Goal: Navigation & Orientation: Find specific page/section

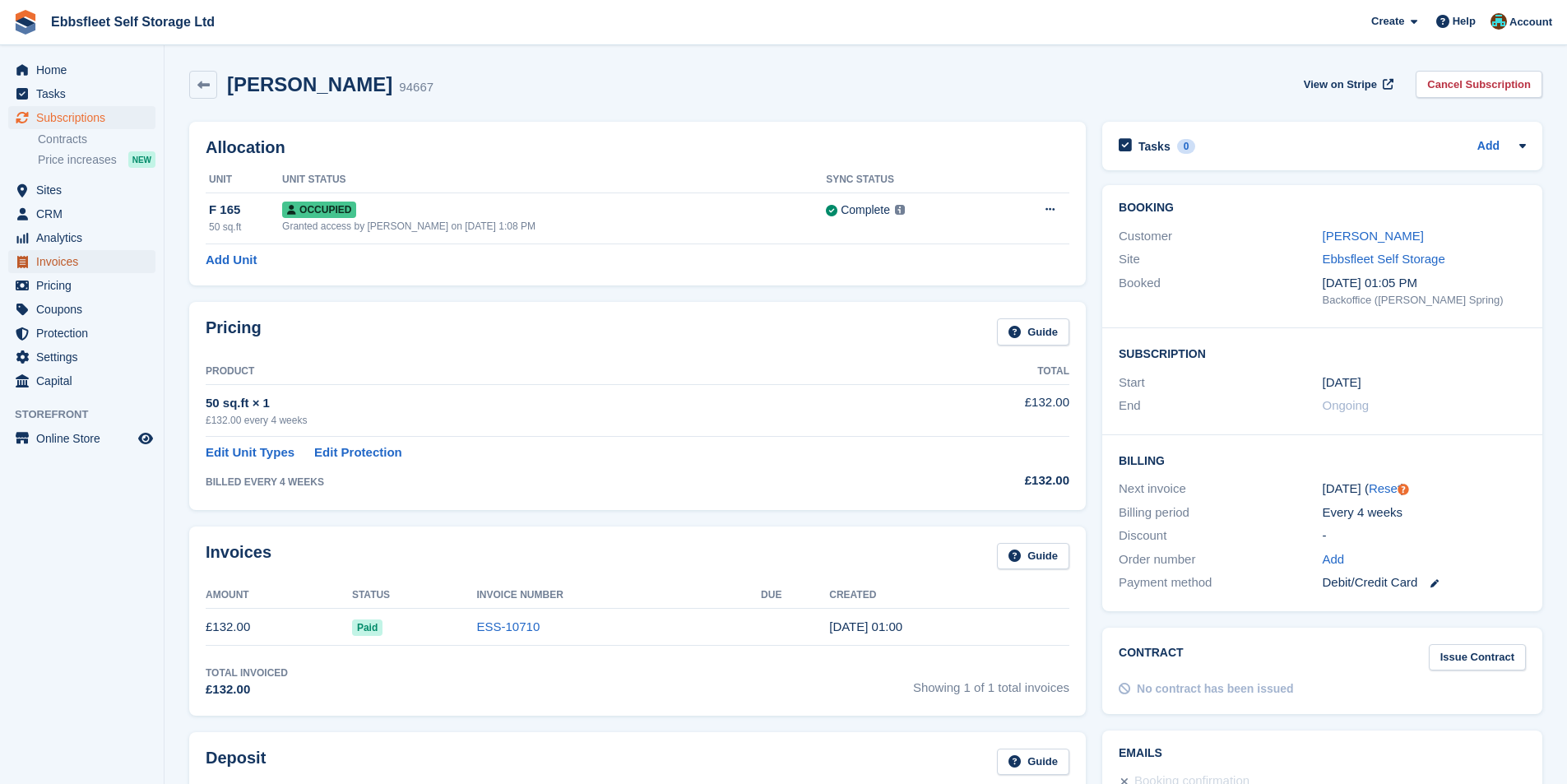
click at [51, 260] on span "Invoices" at bounding box center [85, 261] width 99 height 23
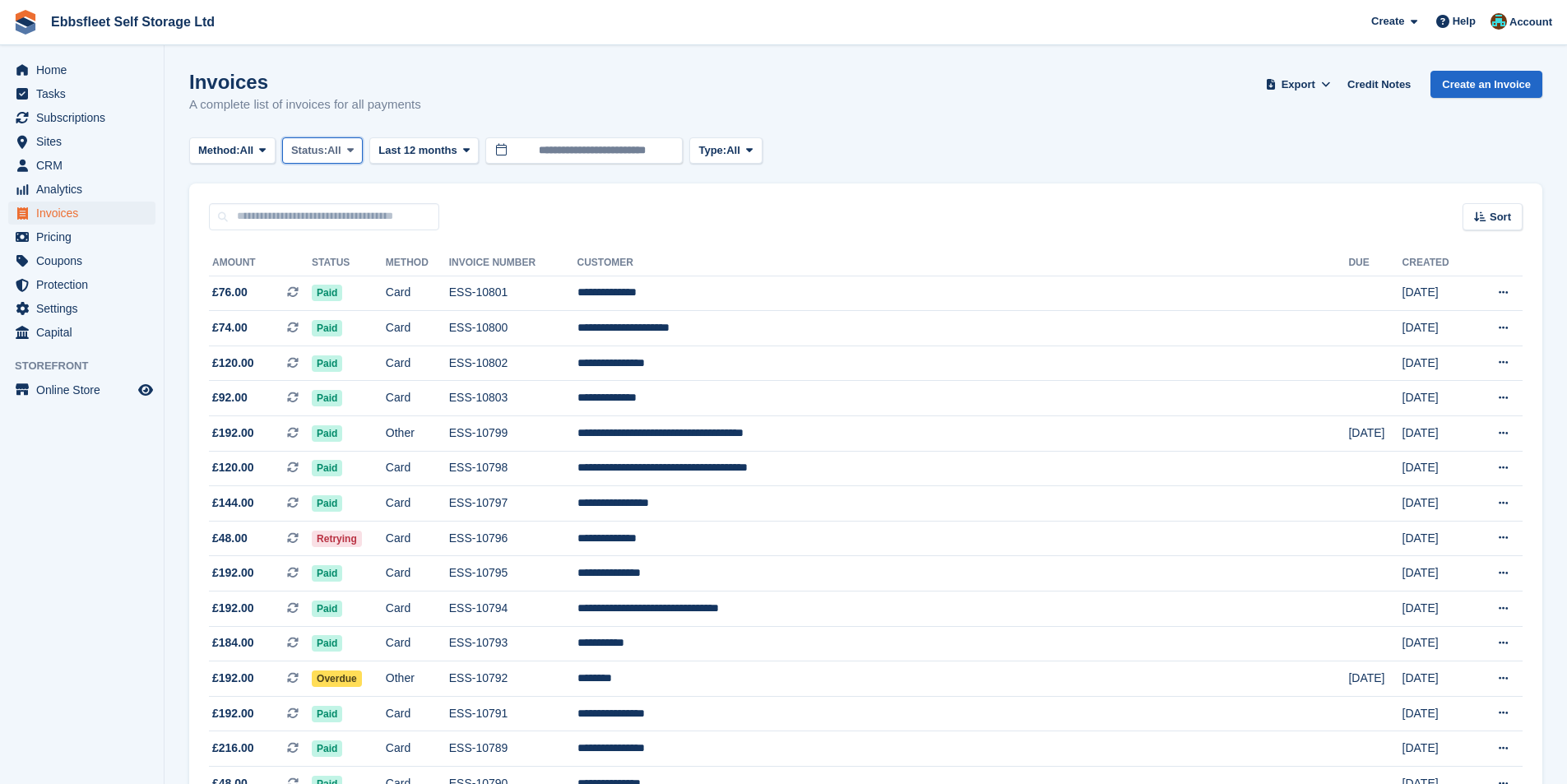
click at [312, 153] on span "Status:" at bounding box center [310, 150] width 37 height 17
click at [320, 271] on link "Open" at bounding box center [361, 278] width 143 height 30
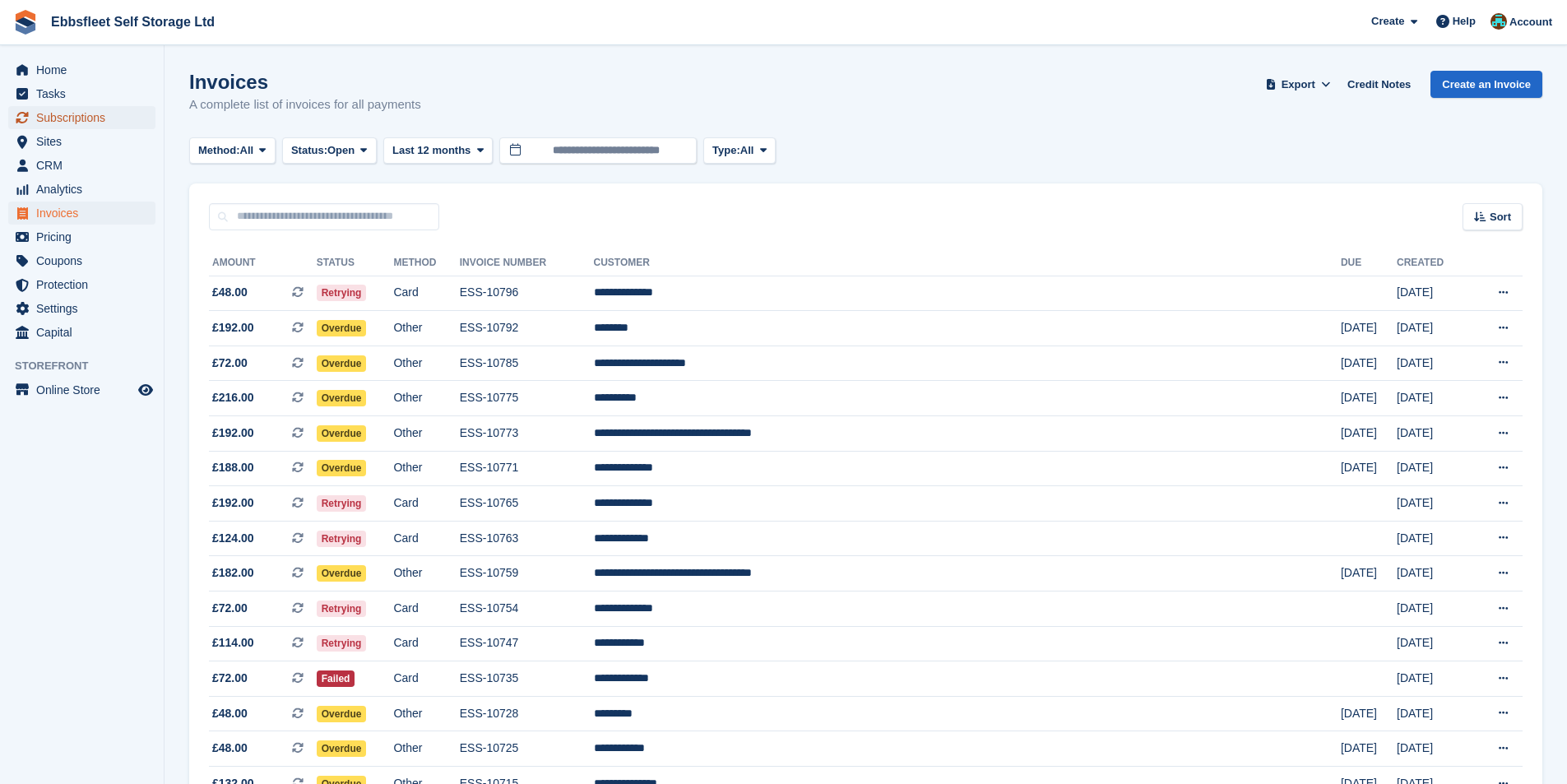
click at [95, 118] on span "Subscriptions" at bounding box center [85, 118] width 99 height 23
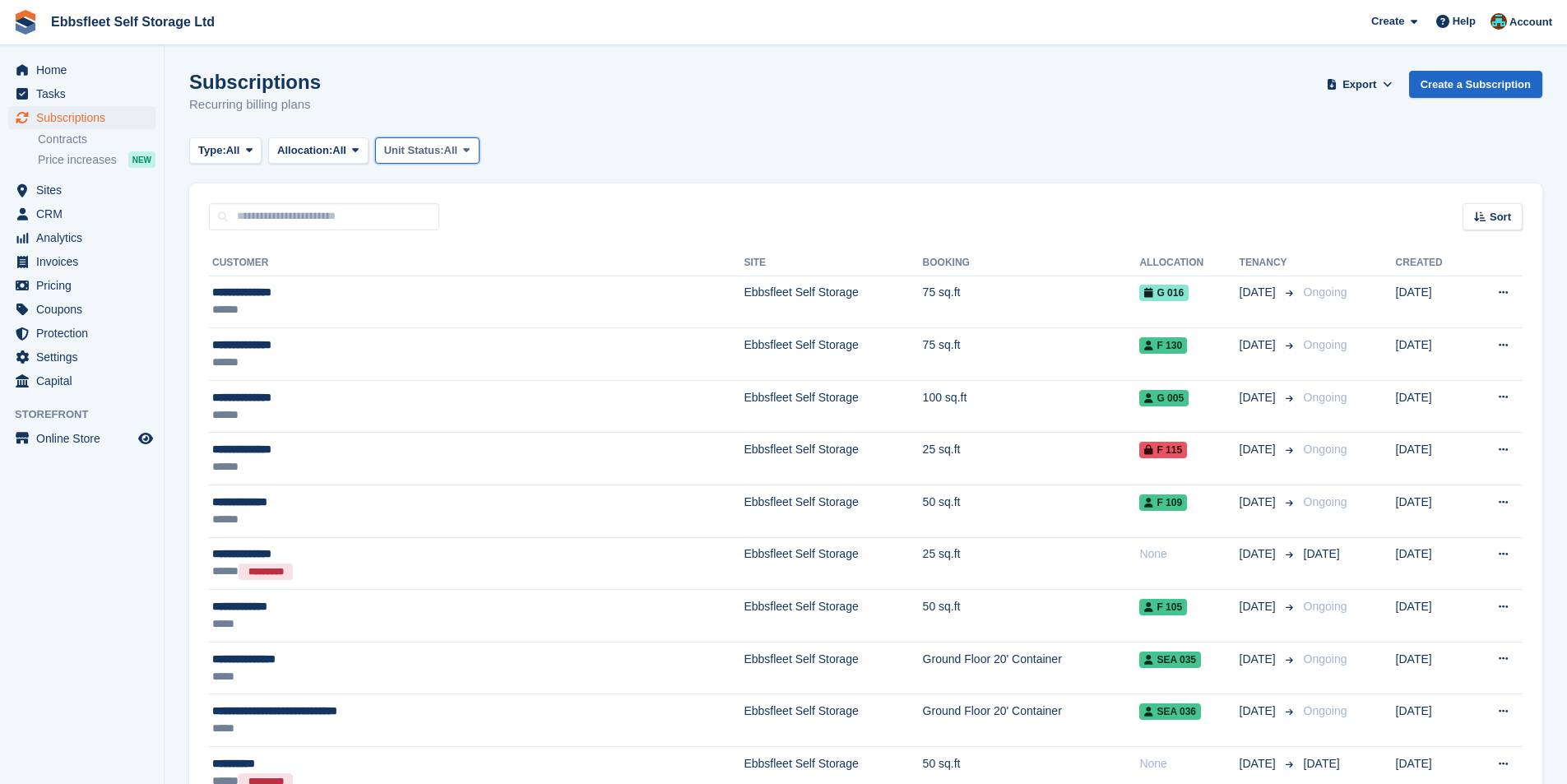
click at [450, 156] on span "All" at bounding box center [451, 150] width 14 height 17
click at [450, 246] on link "Overlocked" at bounding box center [454, 249] width 143 height 30
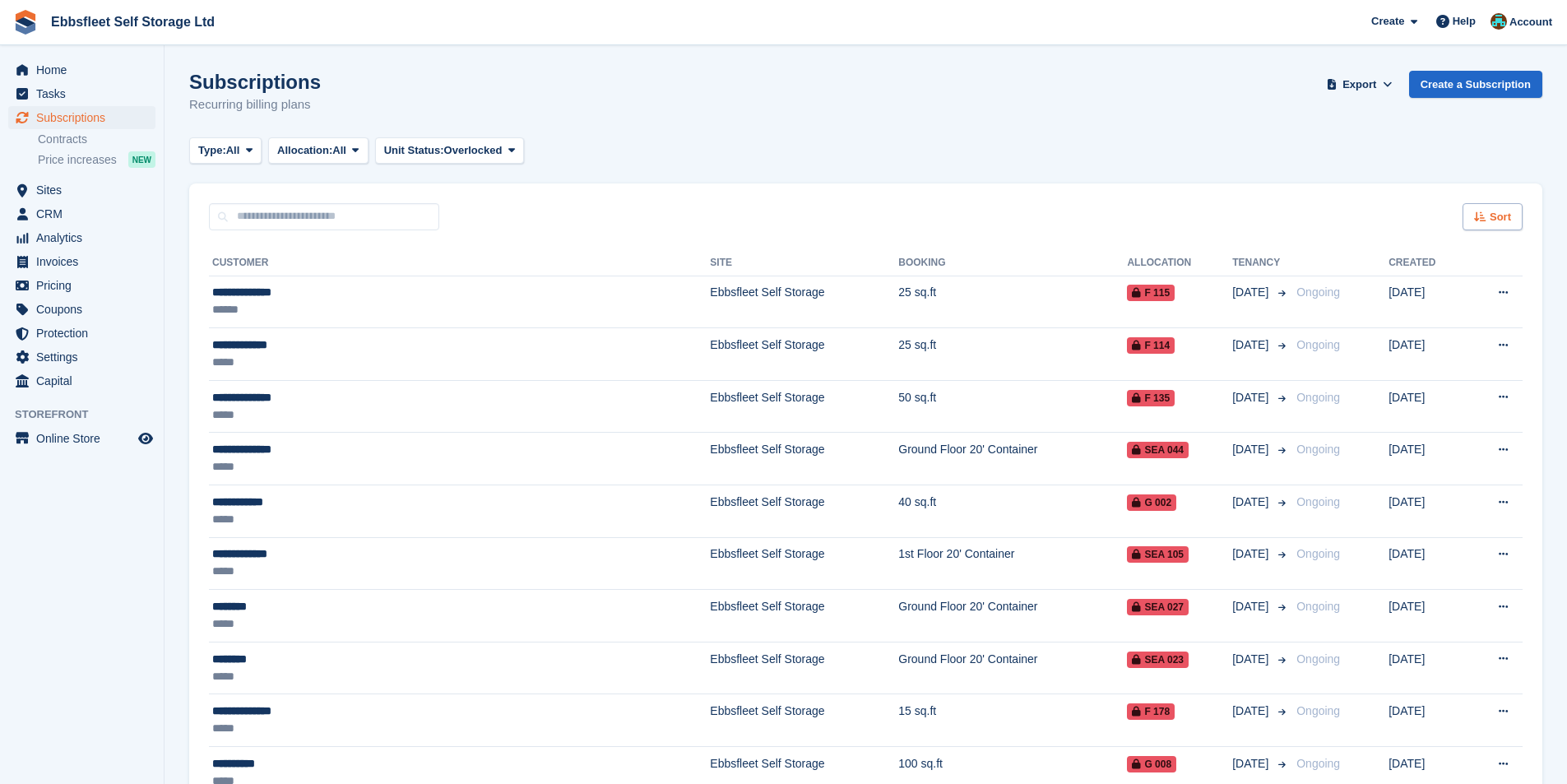
click at [1481, 218] on icon at bounding box center [1480, 217] width 12 height 11
click at [1433, 277] on span "Customer name" at bounding box center [1432, 279] width 82 height 13
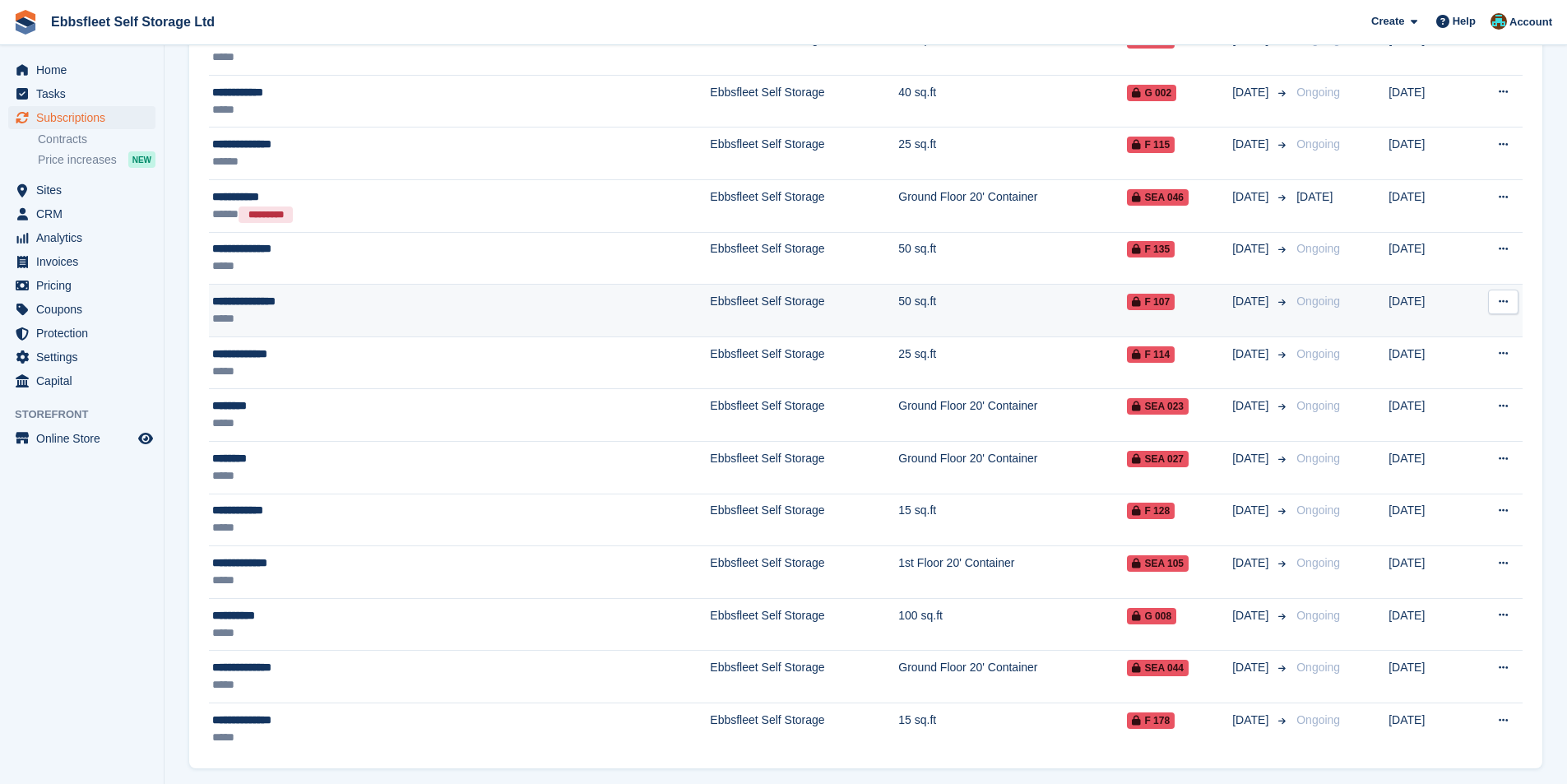
scroll to position [276, 0]
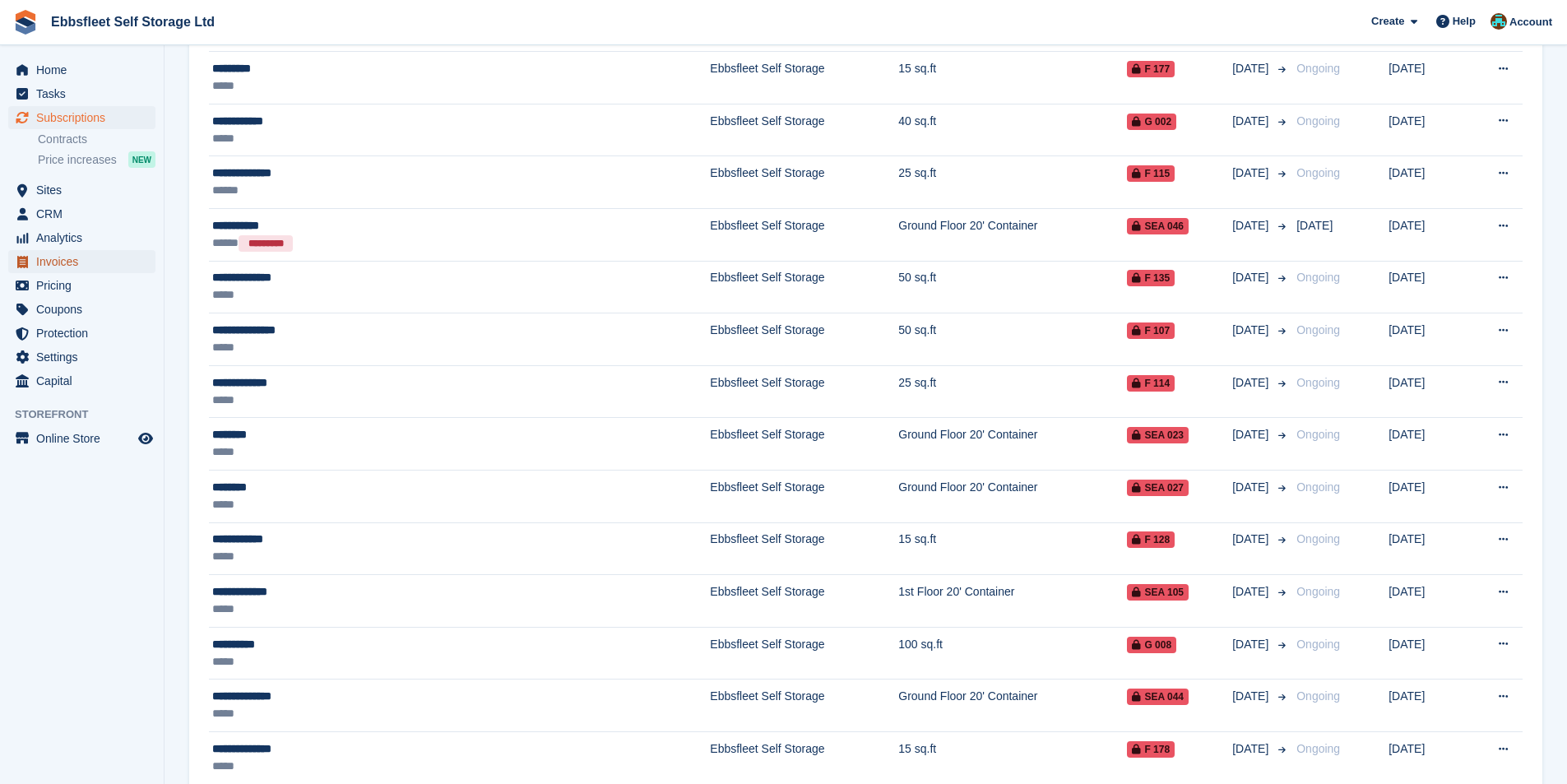
click at [58, 256] on span "Invoices" at bounding box center [85, 261] width 99 height 23
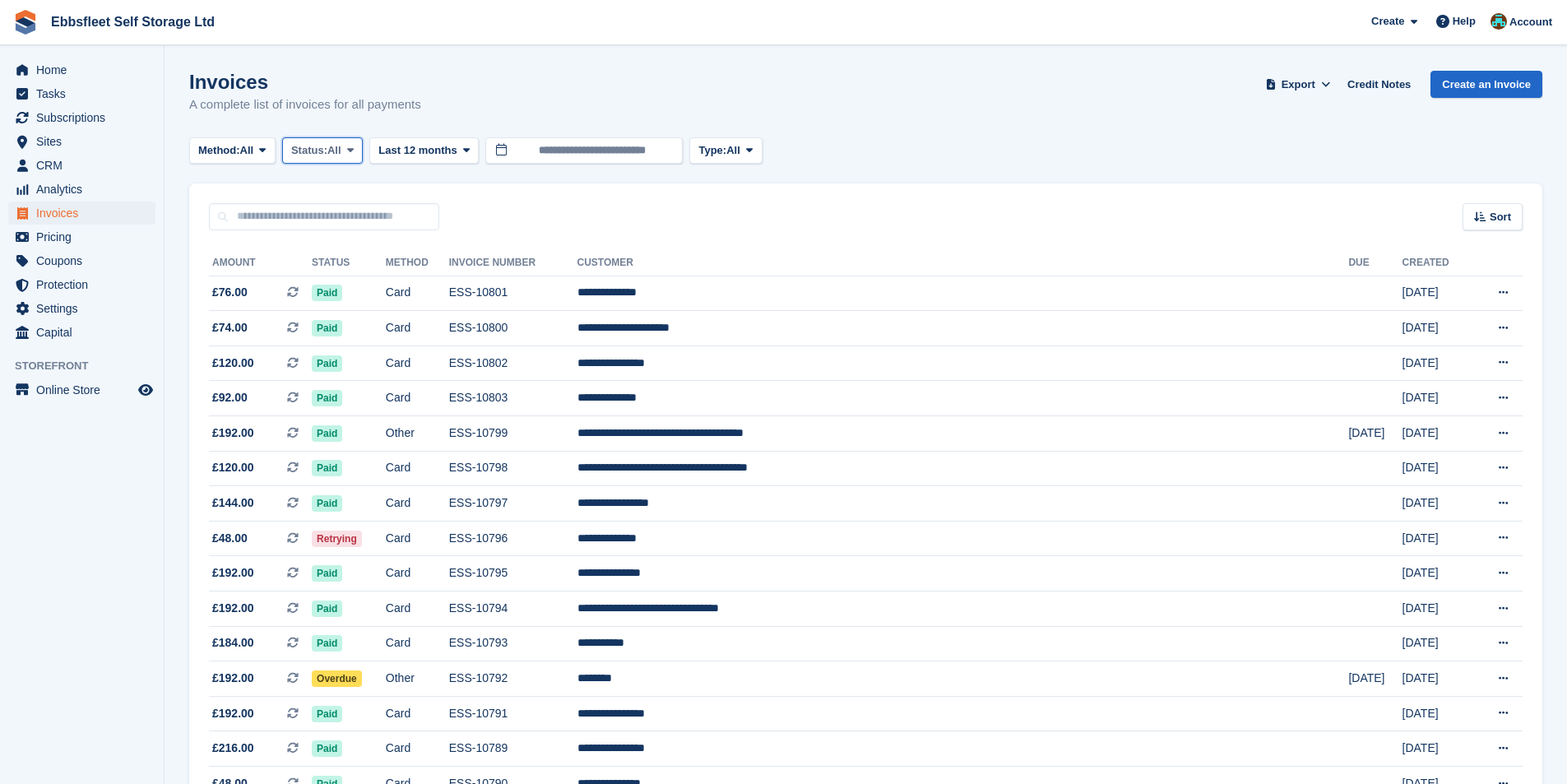
click at [299, 158] on span "Status:" at bounding box center [310, 150] width 37 height 17
click at [314, 274] on link "Open" at bounding box center [361, 278] width 143 height 30
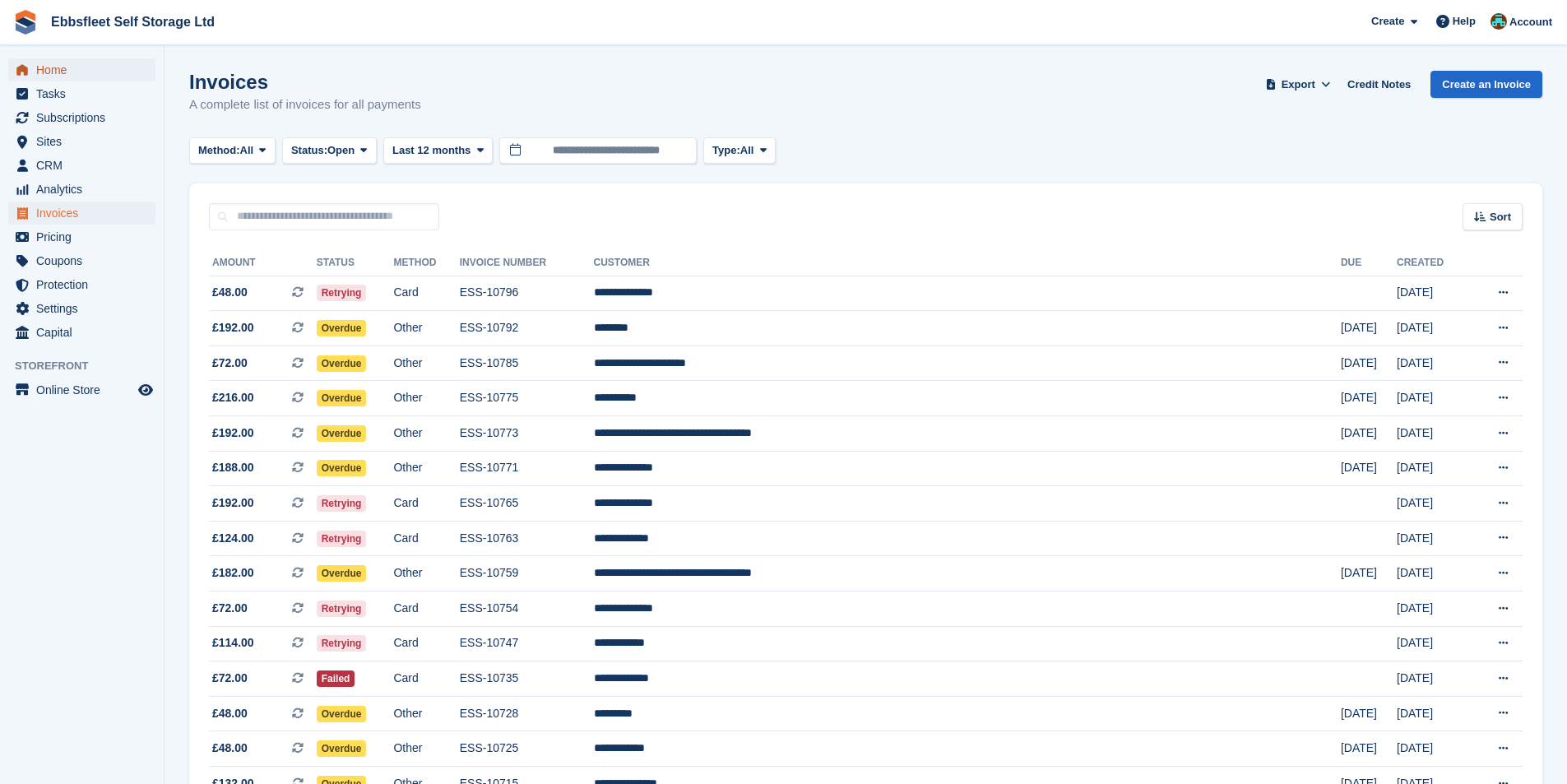
click at [61, 77] on span "Home" at bounding box center [85, 70] width 99 height 23
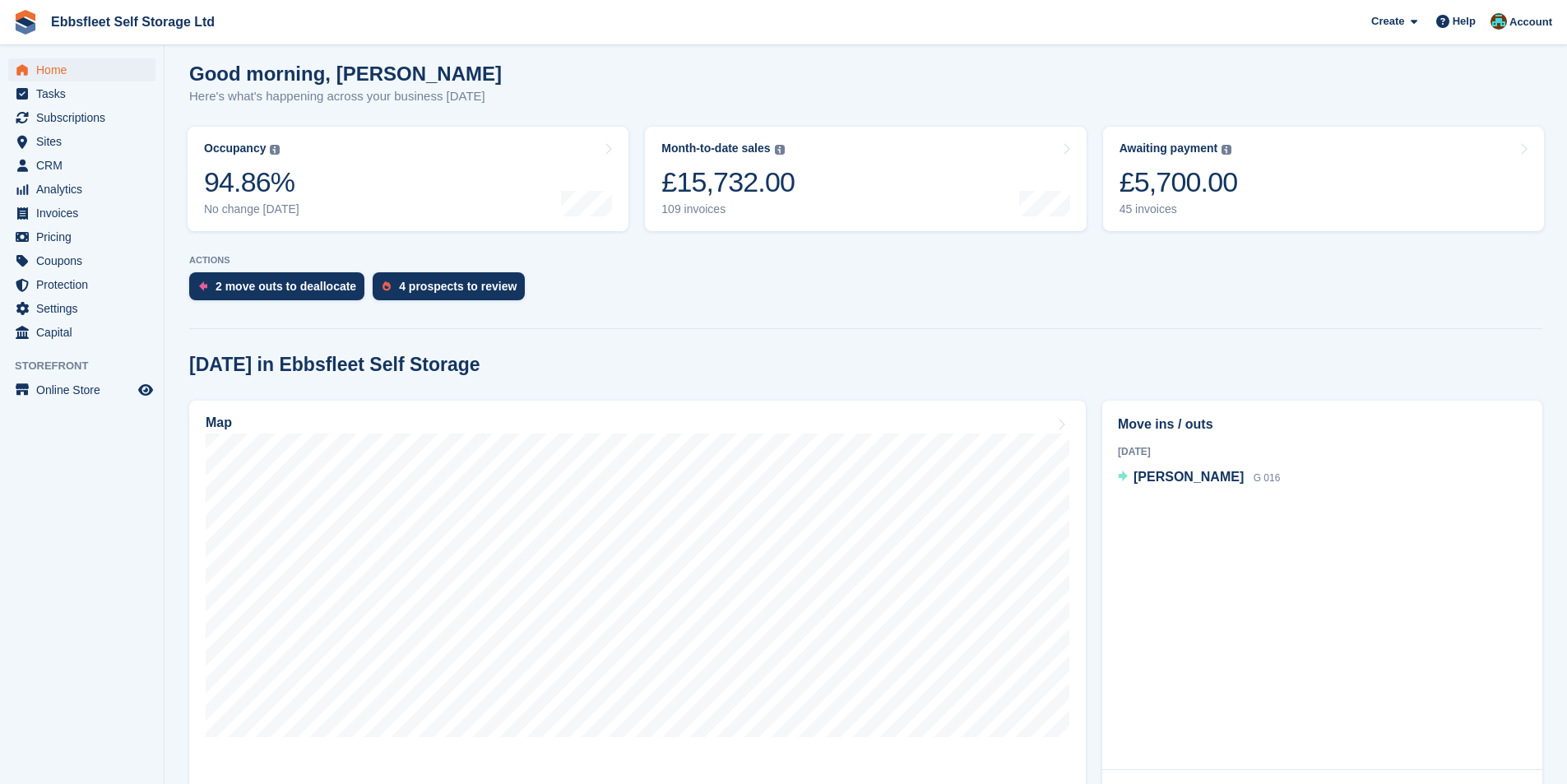
scroll to position [164, 0]
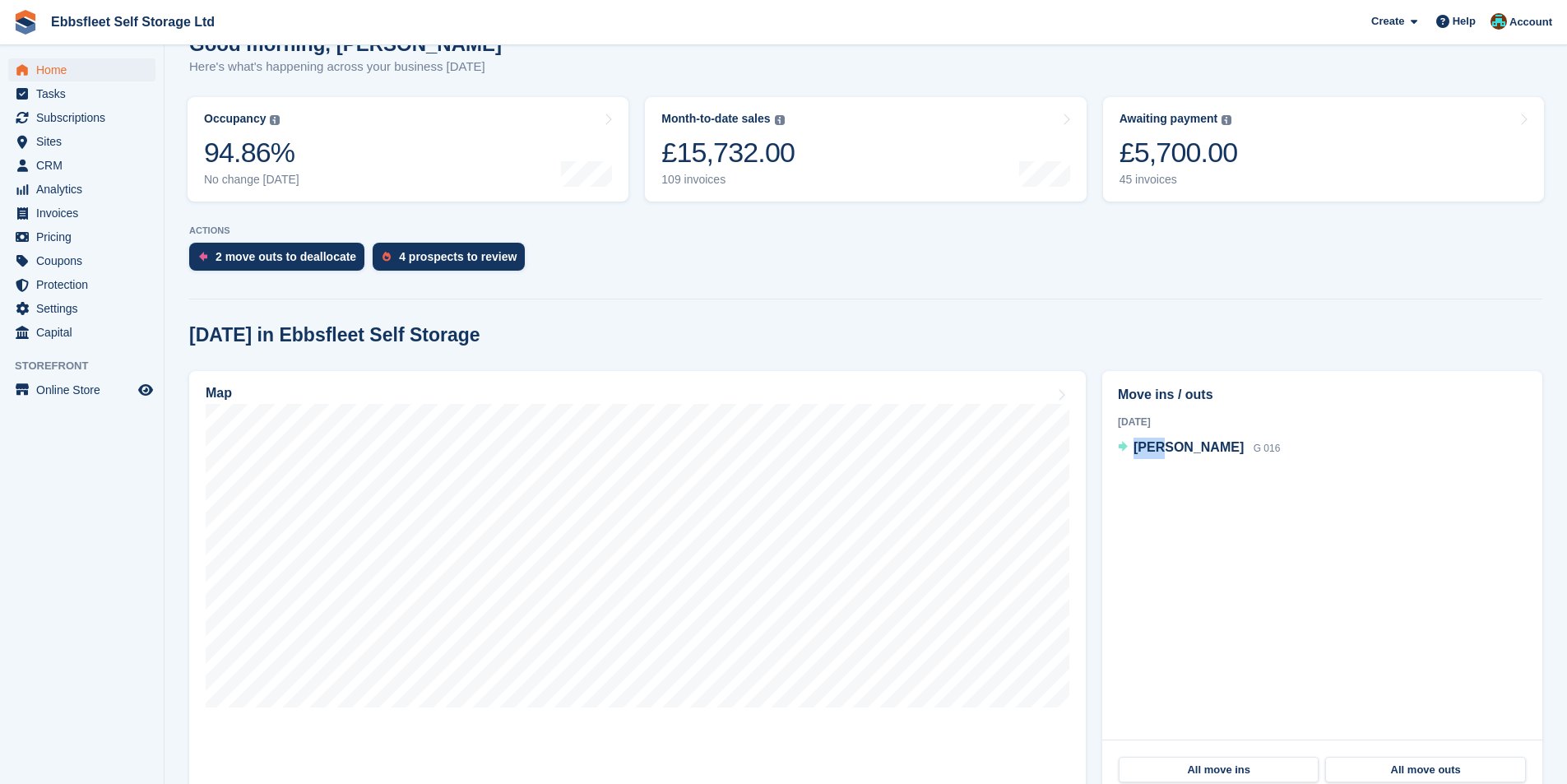
drag, startPoint x: 1154, startPoint y: 626, endPoint x: 1131, endPoint y: 582, distance: 49.6
click at [1130, 583] on div "Move ins / outs Today Andrew Hodgson G 016" at bounding box center [1322, 555] width 440 height 368
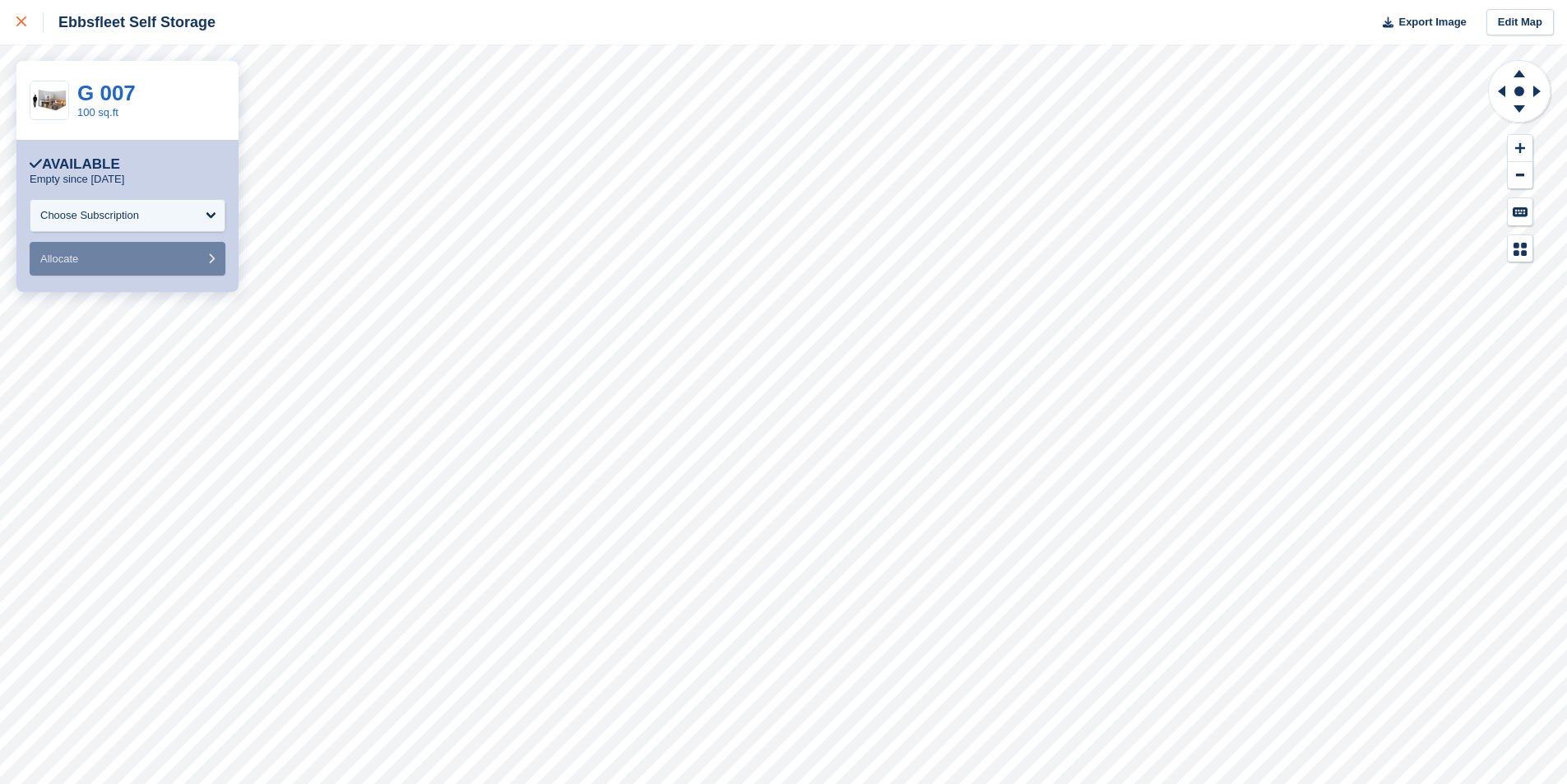
click at [11, 17] on link at bounding box center [22, 22] width 44 height 45
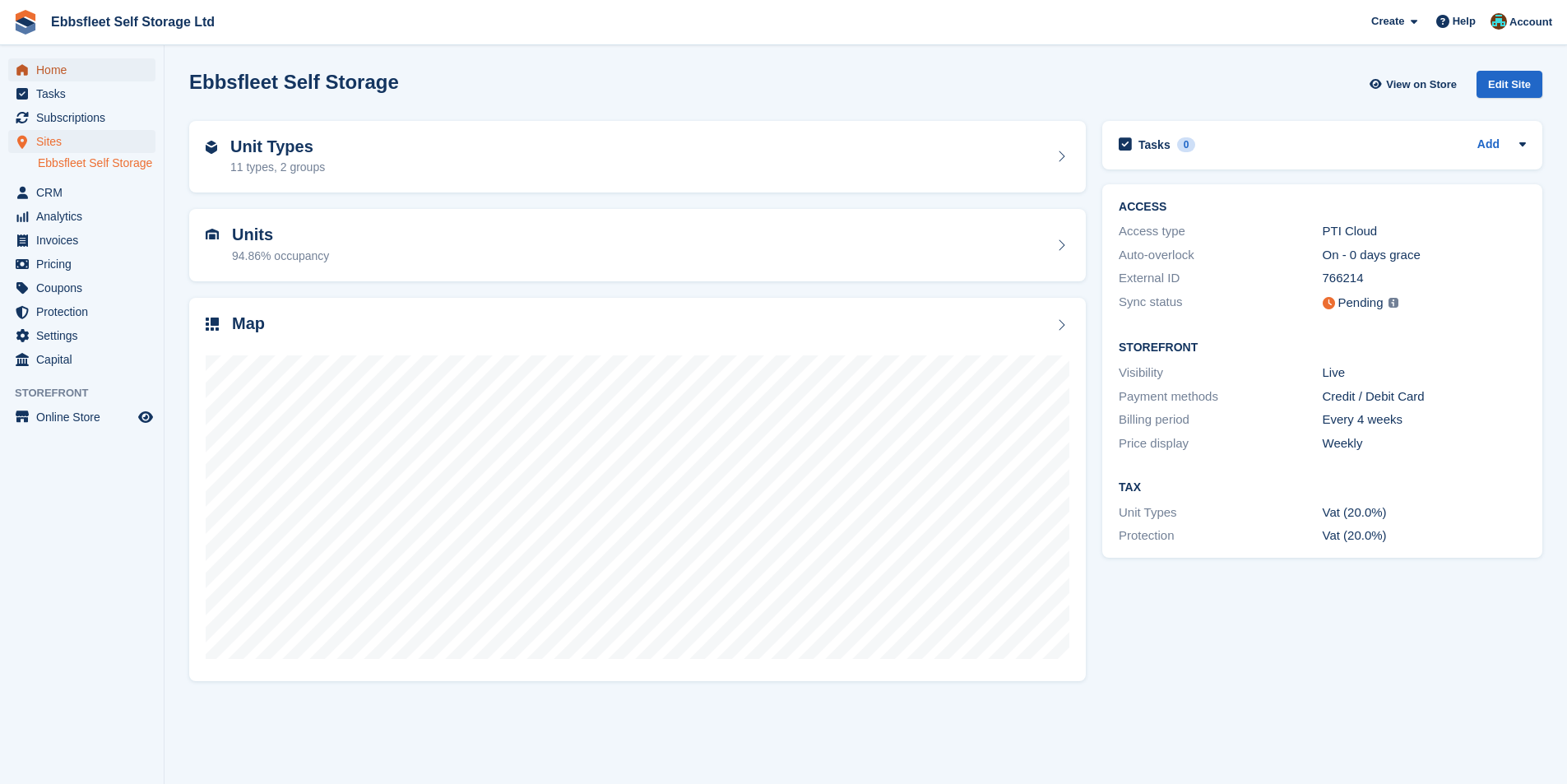
click at [61, 71] on span "Home" at bounding box center [85, 70] width 99 height 23
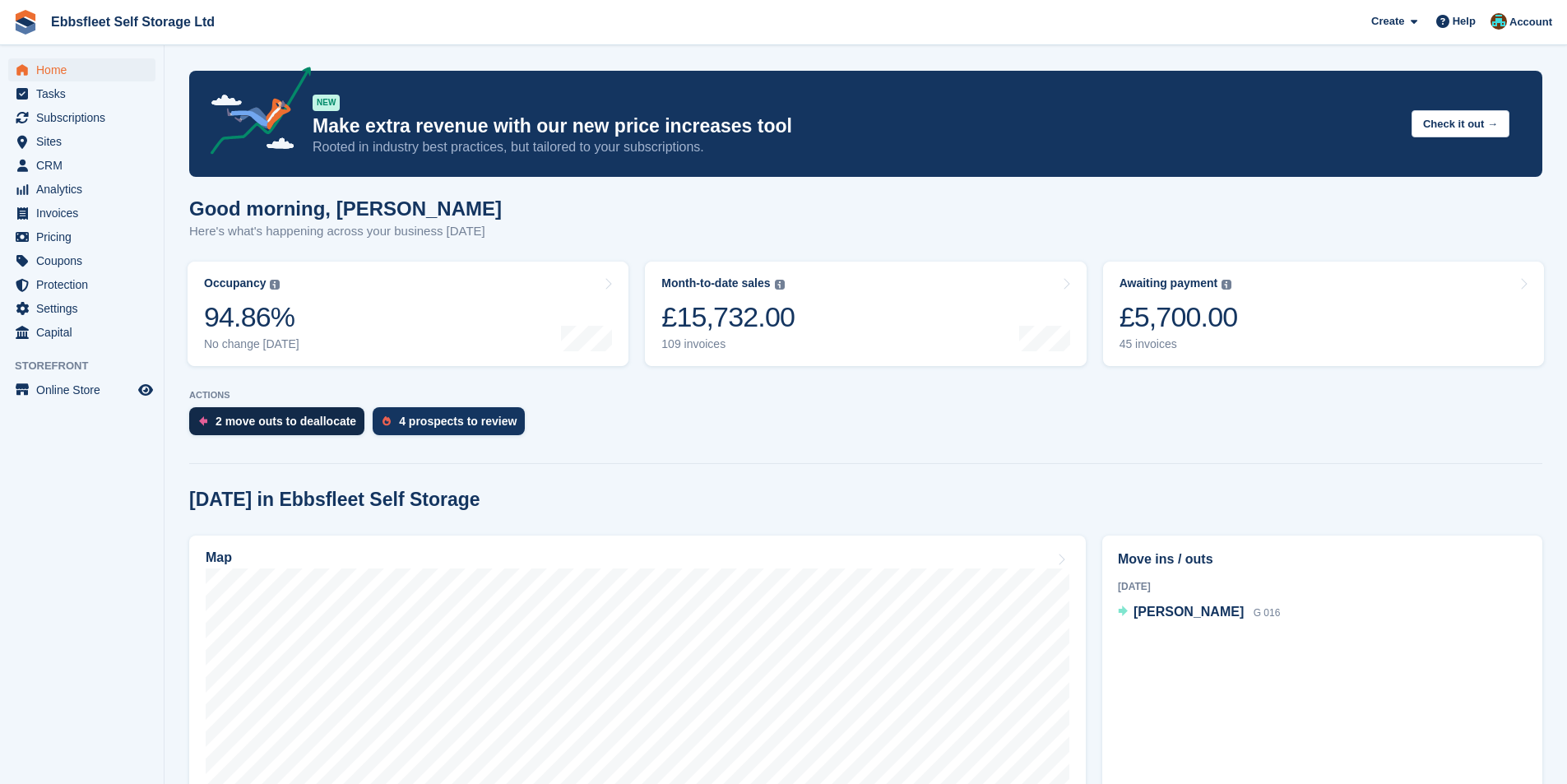
click at [233, 421] on div "2 move outs to deallocate" at bounding box center [286, 421] width 141 height 13
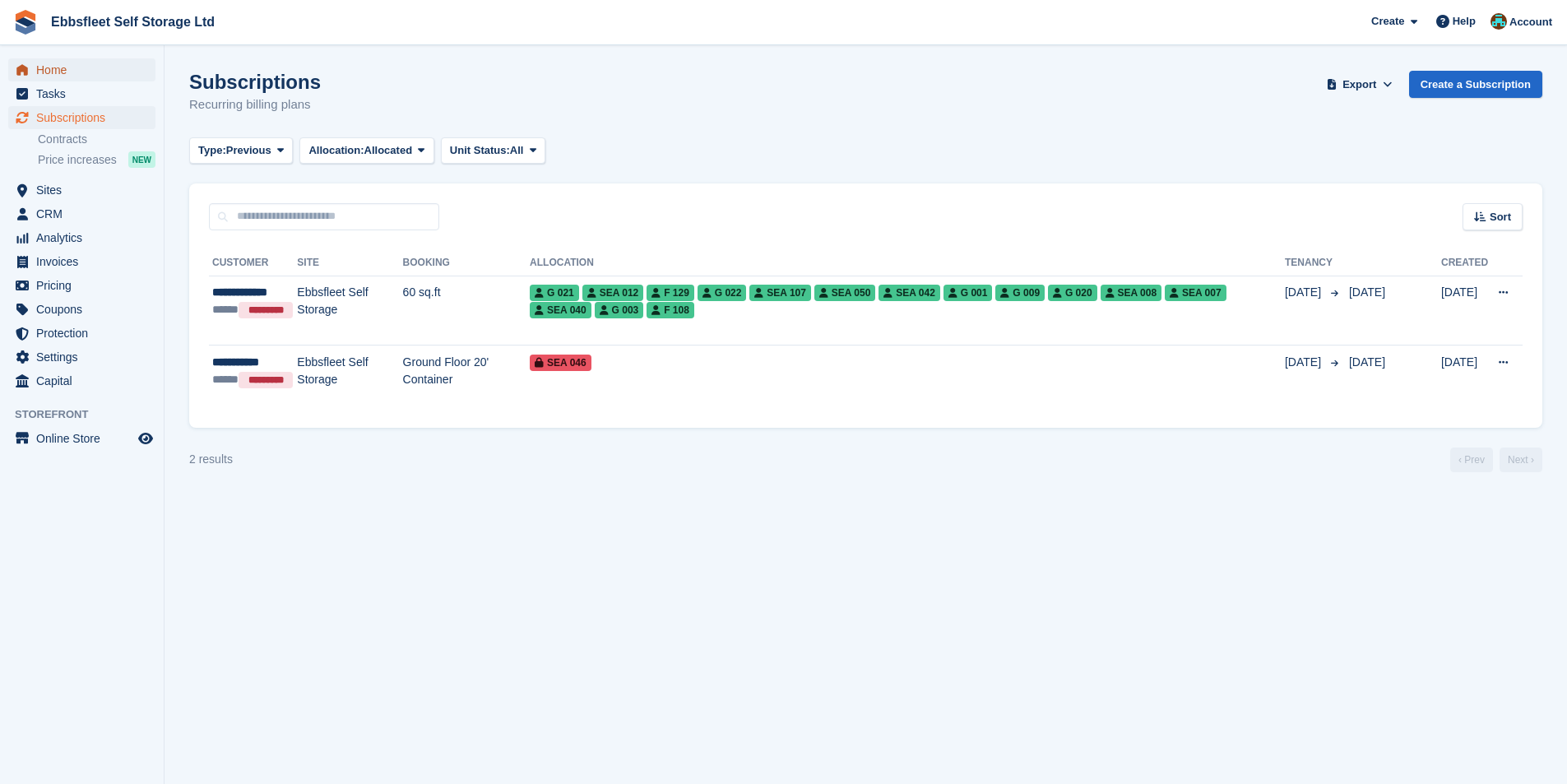
click at [55, 66] on span "Home" at bounding box center [85, 70] width 99 height 23
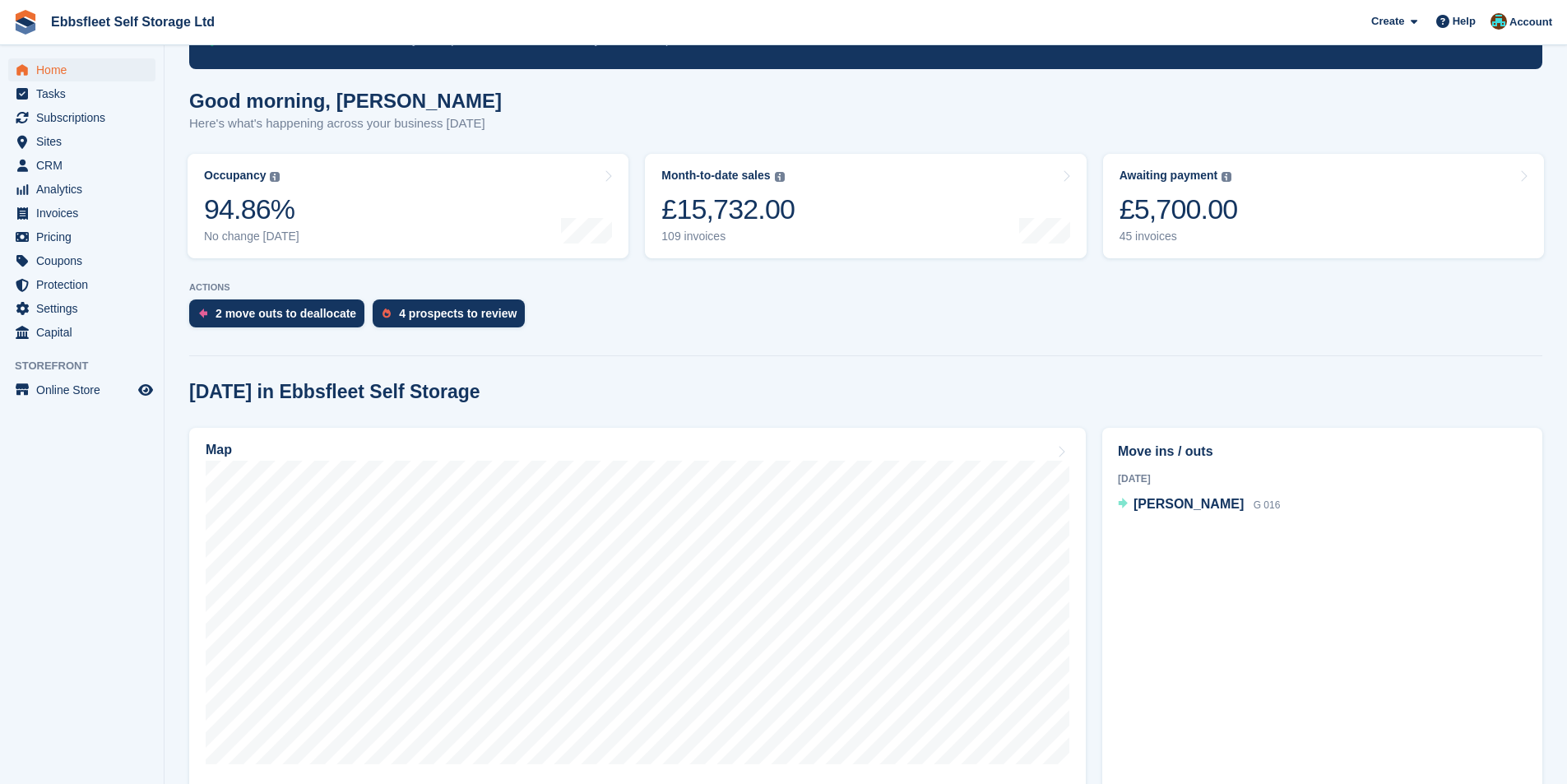
scroll to position [82, 0]
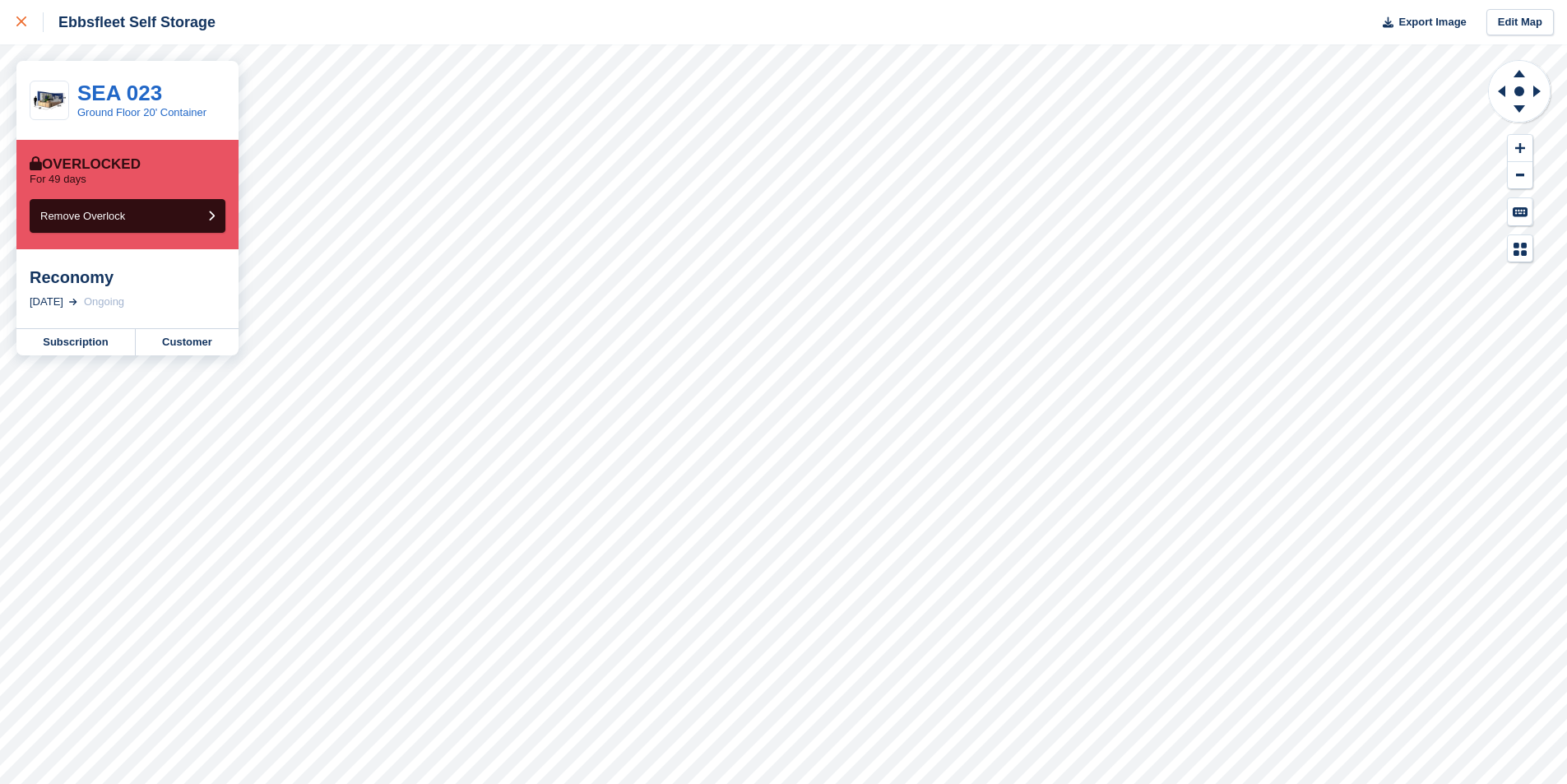
click at [20, 26] on div at bounding box center [30, 22] width 27 height 20
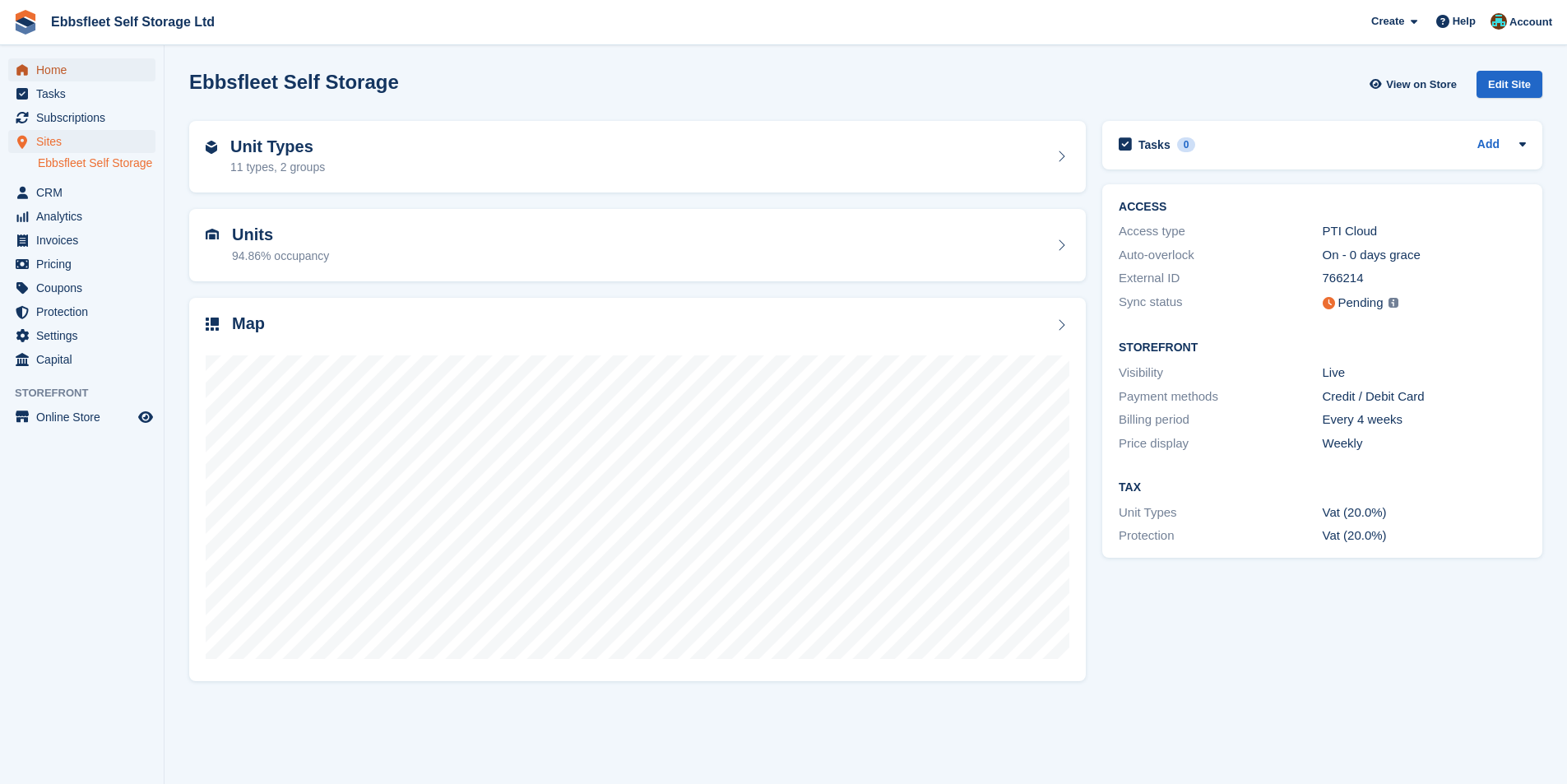
click at [67, 68] on span "Home" at bounding box center [85, 70] width 99 height 23
